Goal: Book appointment/travel/reservation

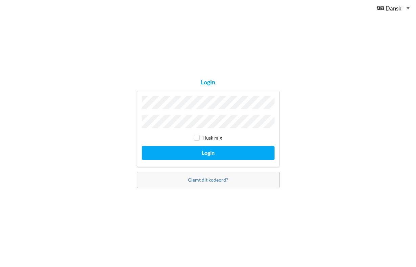
click at [208, 151] on button "Login" at bounding box center [208, 153] width 133 height 14
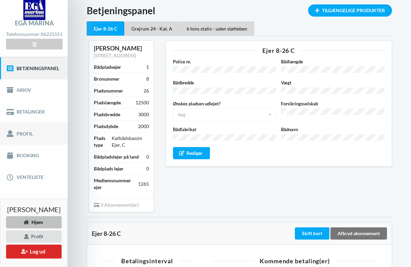
scroll to position [29, 0]
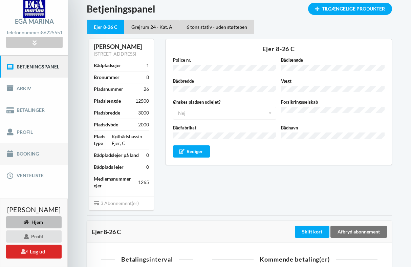
click at [23, 156] on link "Booking" at bounding box center [34, 154] width 68 height 22
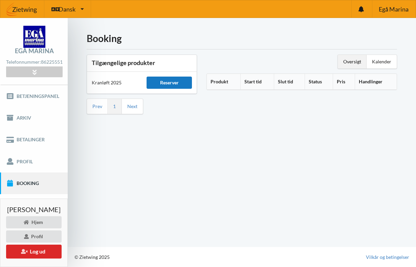
click at [172, 82] on div "Reserver" at bounding box center [169, 83] width 45 height 12
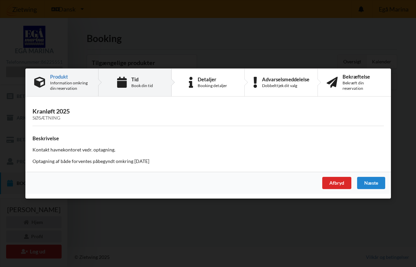
click at [141, 83] on div "Tid Book din tid" at bounding box center [142, 83] width 22 height 12
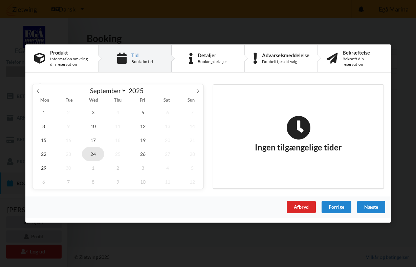
click at [96, 153] on span "24" at bounding box center [93, 154] width 22 height 14
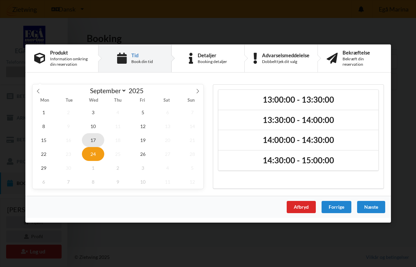
click at [93, 137] on span "17" at bounding box center [93, 140] width 22 height 14
click at [93, 157] on span "24" at bounding box center [93, 154] width 22 height 14
click at [93, 142] on span "17" at bounding box center [93, 140] width 22 height 14
click at [142, 140] on span "19" at bounding box center [142, 140] width 22 height 14
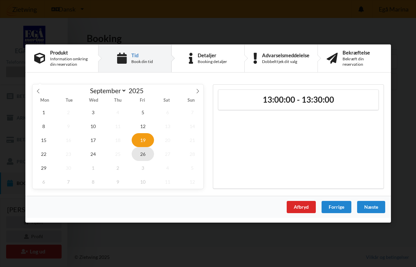
click at [144, 152] on span "26" at bounding box center [142, 154] width 22 height 14
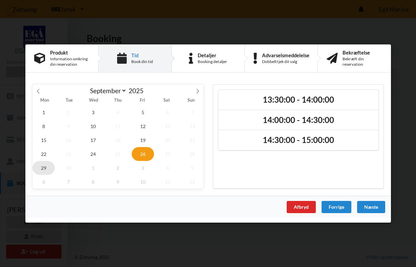
click at [43, 168] on span "29" at bounding box center [44, 168] width 22 height 14
click at [44, 153] on span "22" at bounding box center [44, 154] width 22 height 14
click at [105, 89] on select "August September October November December" at bounding box center [107, 90] width 40 height 8
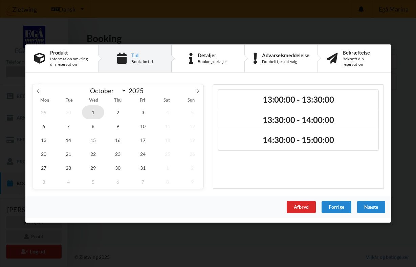
click at [95, 113] on span "1" at bounding box center [93, 112] width 22 height 14
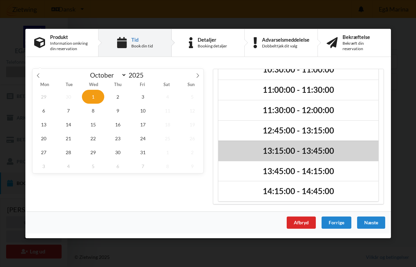
scroll to position [75, 0]
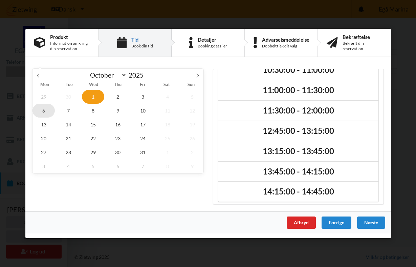
click at [43, 111] on span "6" at bounding box center [44, 111] width 22 height 14
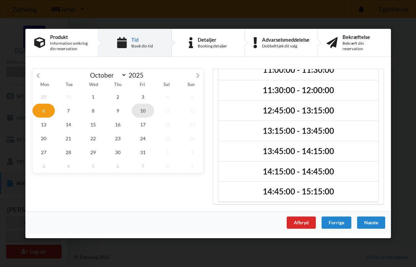
click at [143, 111] on span "10" at bounding box center [142, 111] width 22 height 14
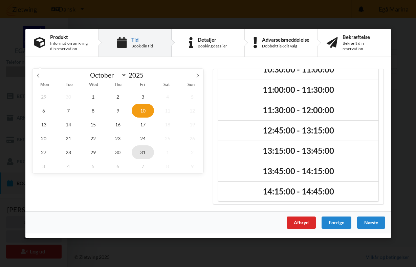
click at [143, 150] on span "31" at bounding box center [142, 152] width 22 height 14
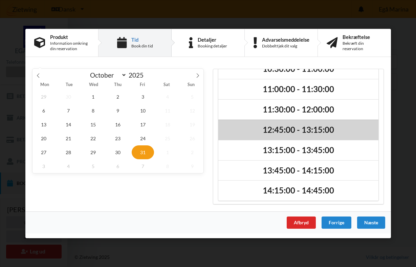
scroll to position [75, 0]
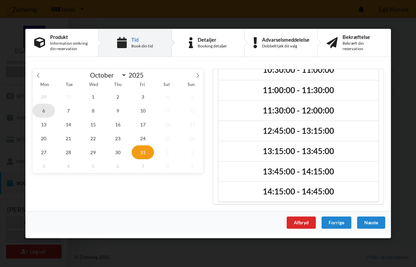
click at [45, 110] on span "6" at bounding box center [44, 111] width 22 height 14
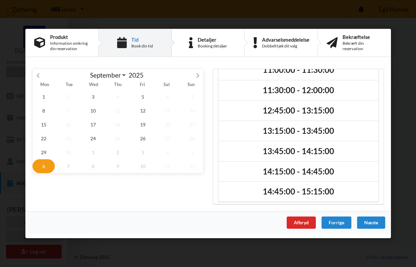
select select "8"
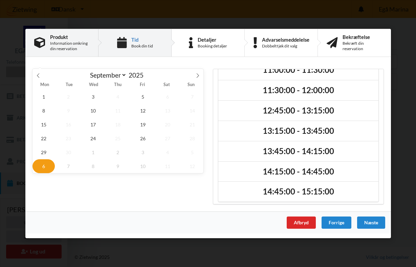
click at [60, 44] on div "Information omkring din reservation" at bounding box center [69, 46] width 39 height 11
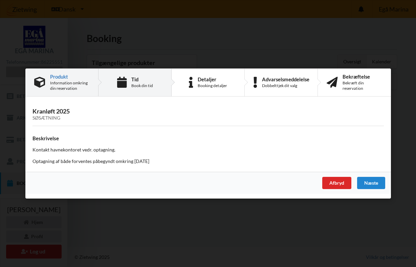
click at [137, 84] on div "Book din tid" at bounding box center [142, 85] width 22 height 5
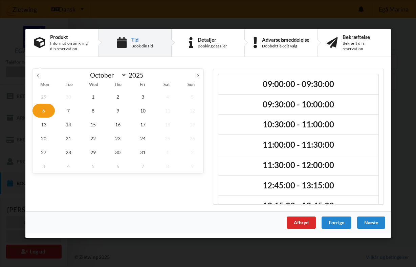
scroll to position [0, 0]
click at [144, 152] on span "29" at bounding box center [142, 152] width 22 height 14
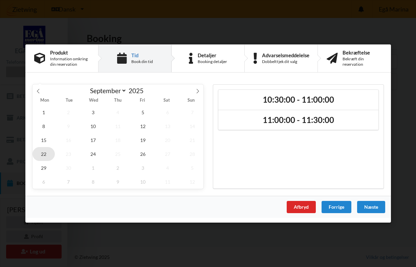
click at [45, 153] on span "22" at bounding box center [44, 154] width 22 height 14
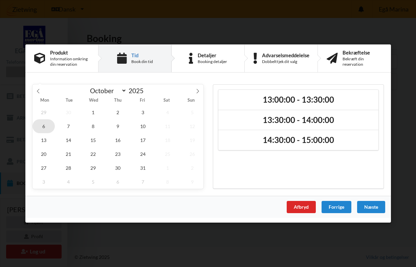
click at [44, 126] on span "6" at bounding box center [44, 126] width 22 height 14
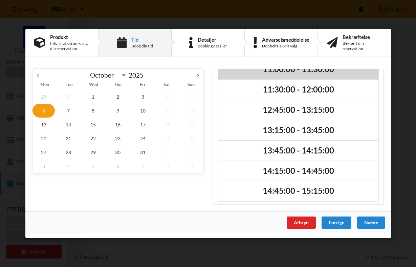
scroll to position [75, 0]
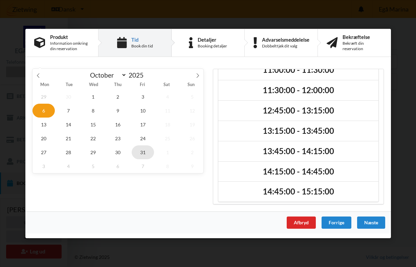
click at [145, 150] on span "31" at bounding box center [142, 152] width 22 height 14
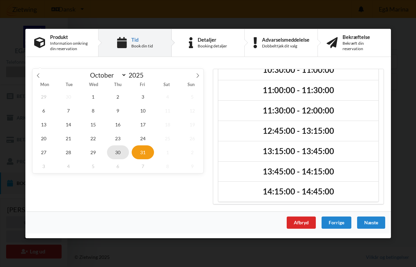
click at [117, 151] on span "30" at bounding box center [118, 152] width 22 height 14
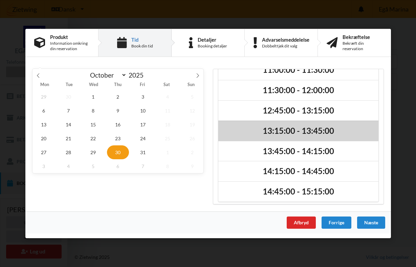
scroll to position [95, 0]
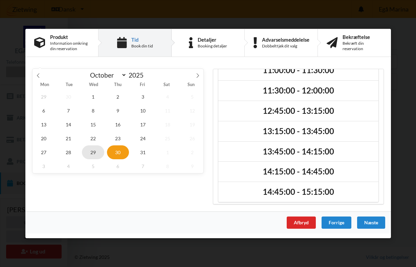
click at [91, 152] on span "29" at bounding box center [93, 152] width 22 height 14
click at [44, 110] on span "6" at bounding box center [44, 111] width 22 height 14
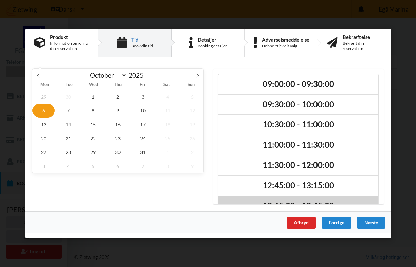
scroll to position [0, 0]
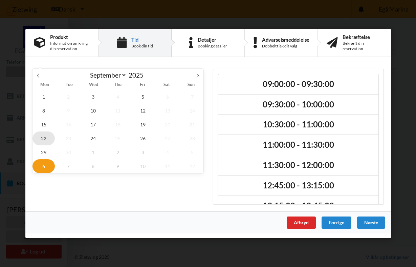
click at [43, 139] on span "22" at bounding box center [44, 138] width 22 height 14
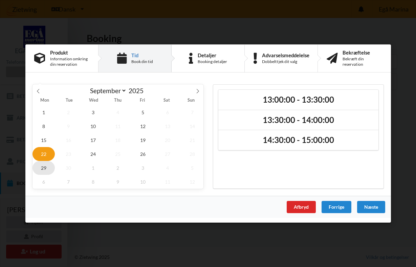
click at [41, 167] on span "29" at bounding box center [44, 168] width 22 height 14
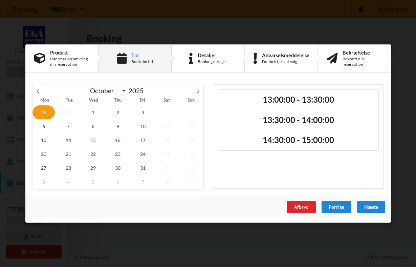
select select "9"
click at [43, 128] on span "6" at bounding box center [44, 126] width 22 height 14
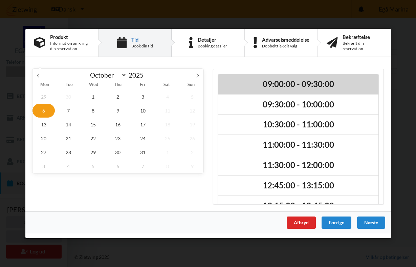
click at [286, 83] on h2 "09:00:00 - 09:30:00" at bounding box center [298, 84] width 151 height 11
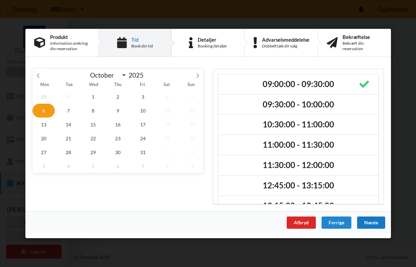
click at [372, 224] on div "Næste" at bounding box center [371, 223] width 28 height 12
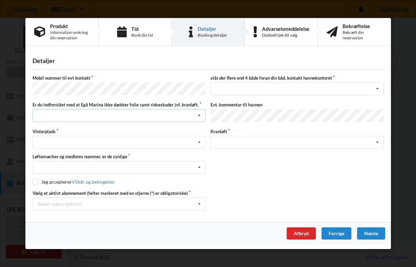
click at [91, 114] on div "Jeg har tæpper med og tager selv ansvaret for eventuelle folie samt ridseskader…" at bounding box center [120, 115] width 174 height 13
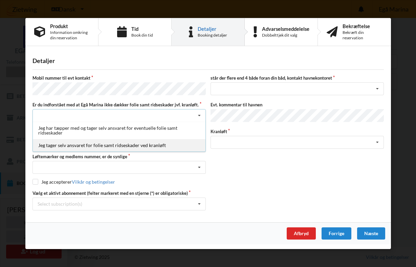
click at [76, 146] on div "Jeg tager selv ansvaret for folie samt ridseskader ved kranløft" at bounding box center [119, 145] width 173 height 13
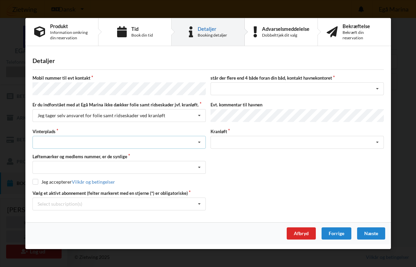
click at [71, 142] on div "Landplads nr. 1 Landplads nr. 2 Landplads nr.3 Landplads nr. 4 Landplads nr. 5 …" at bounding box center [120, 142] width 174 height 13
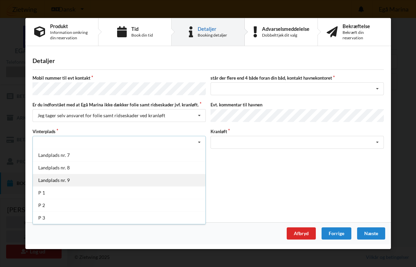
scroll to position [75, 0]
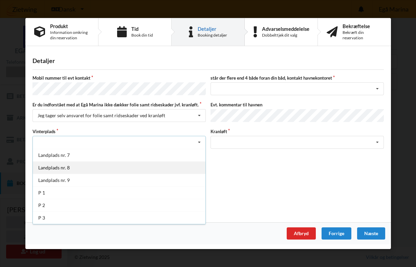
click at [60, 167] on div "Landplads nr. 8" at bounding box center [119, 167] width 173 height 13
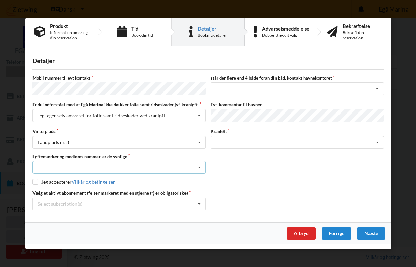
click at [61, 166] on div "Nej, jeg kontakter havnekontoret inden løftet Ja, mine mærker er synlige og int…" at bounding box center [120, 167] width 174 height 13
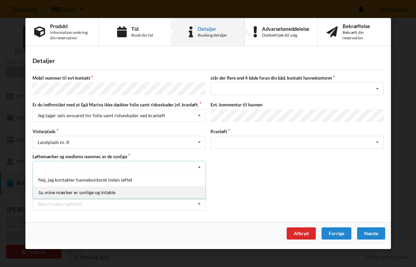
click at [54, 190] on div "Ja, mine mærker er synlige og intakte" at bounding box center [119, 192] width 173 height 13
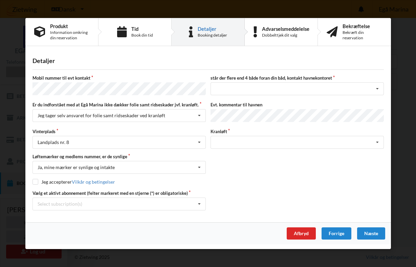
click at [38, 181] on input "checkbox" at bounding box center [36, 182] width 6 height 6
checkbox input "true"
click at [72, 202] on div "Select subscription(s)" at bounding box center [60, 204] width 45 height 6
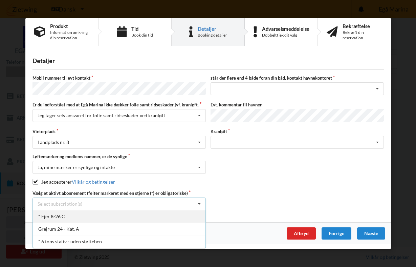
click at [67, 213] on div "* Ejer 8-26 C" at bounding box center [119, 216] width 173 height 13
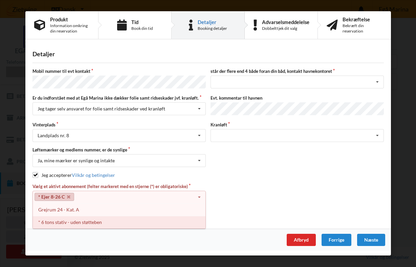
click at [94, 222] on div "* 6 tons stativ - uden støtteben" at bounding box center [119, 222] width 173 height 13
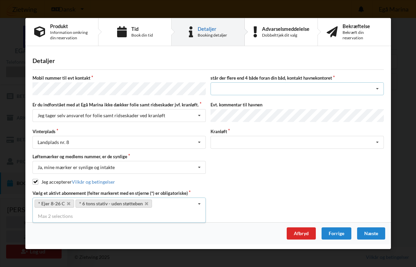
click at [254, 89] on div "nej ja" at bounding box center [298, 88] width 174 height 13
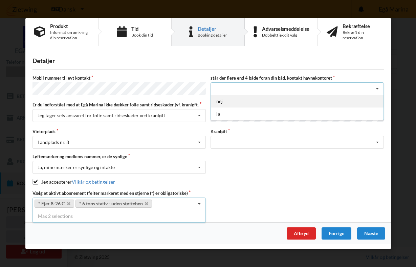
click at [234, 103] on div "nej" at bounding box center [297, 101] width 173 height 13
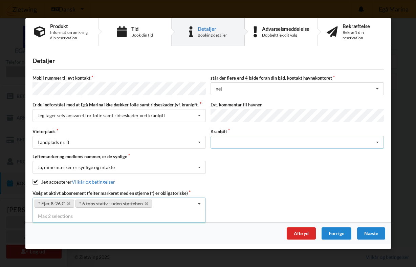
click at [241, 142] on div "Søsætning" at bounding box center [298, 142] width 174 height 13
click at [303, 232] on div "Afbryd" at bounding box center [301, 233] width 29 height 12
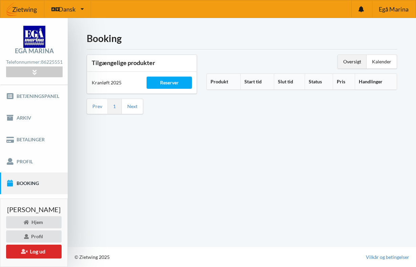
click at [240, 171] on div "Booking Tilgængelige produkter Kranløft 2025 Reserver Prev 1 Next Oversigt Kale…" at bounding box center [242, 132] width 349 height 229
click at [231, 170] on div "Booking Tilgængelige produkter Kranløft 2025 Reserver Prev 1 Next Oversigt Kale…" at bounding box center [242, 132] width 349 height 229
click at [20, 166] on link "Profil" at bounding box center [34, 161] width 68 height 22
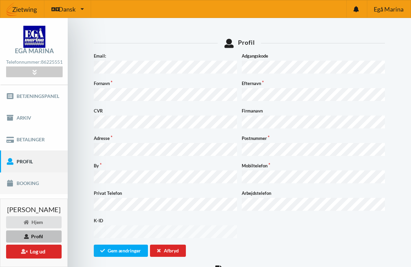
click at [23, 186] on link "Booking" at bounding box center [34, 183] width 68 height 22
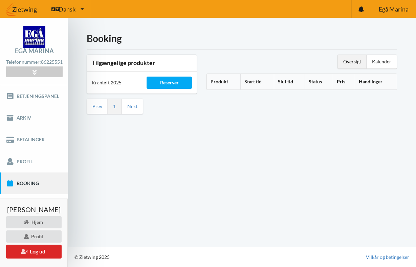
click at [149, 155] on div "Booking Tilgængelige produkter Kranløft 2025 Reserver Prev 1 Next Oversigt Kale…" at bounding box center [242, 132] width 349 height 229
click at [28, 166] on link "Profil" at bounding box center [34, 161] width 68 height 22
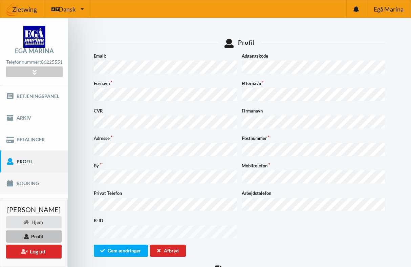
click at [24, 185] on link "Booking" at bounding box center [34, 183] width 68 height 22
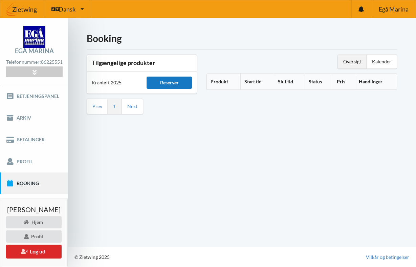
click at [170, 82] on div "Reserver" at bounding box center [169, 83] width 45 height 12
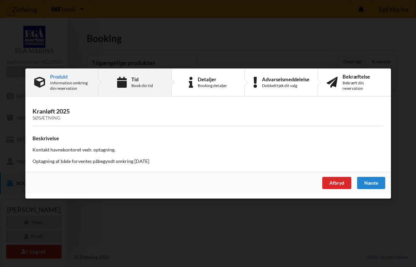
click at [133, 85] on div "Book din tid" at bounding box center [142, 85] width 22 height 5
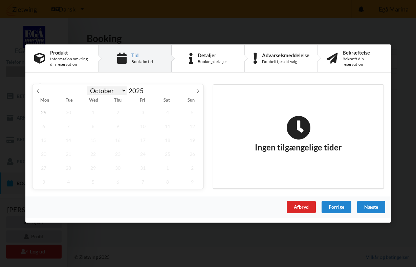
select select "9"
click at [45, 126] on span "6" at bounding box center [44, 126] width 22 height 14
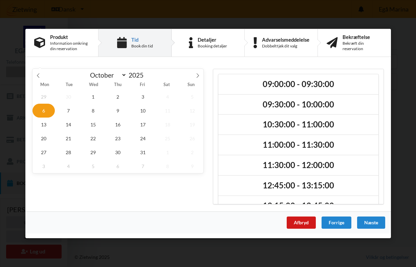
click at [304, 223] on div "Afbryd" at bounding box center [301, 223] width 29 height 12
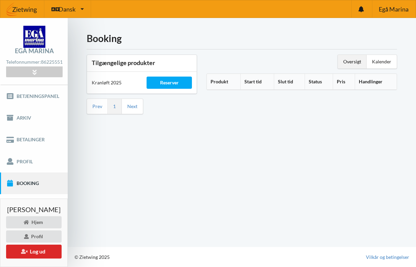
click at [211, 181] on div "Booking Tilgængelige produkter Kranløft 2025 Reserver Prev 1 Next Oversigt Kale…" at bounding box center [242, 132] width 349 height 229
